Goal: Information Seeking & Learning: Find specific fact

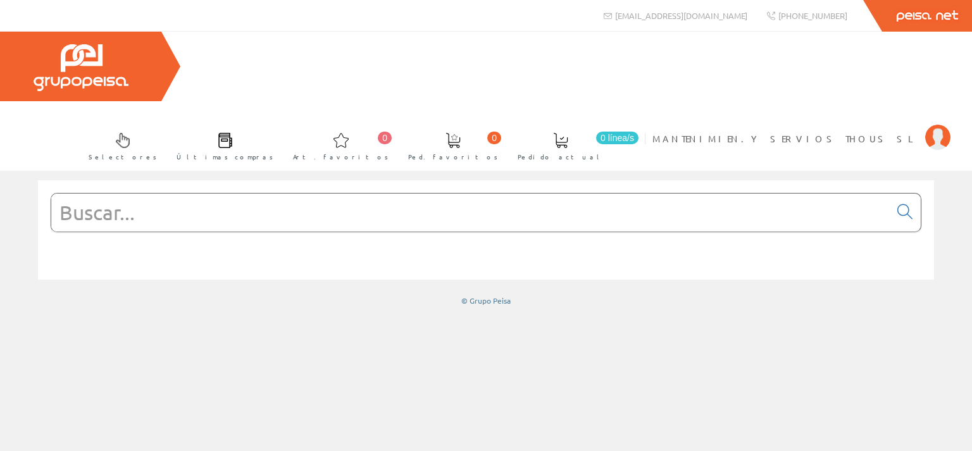
click at [96, 194] on input "text" at bounding box center [470, 213] width 839 height 38
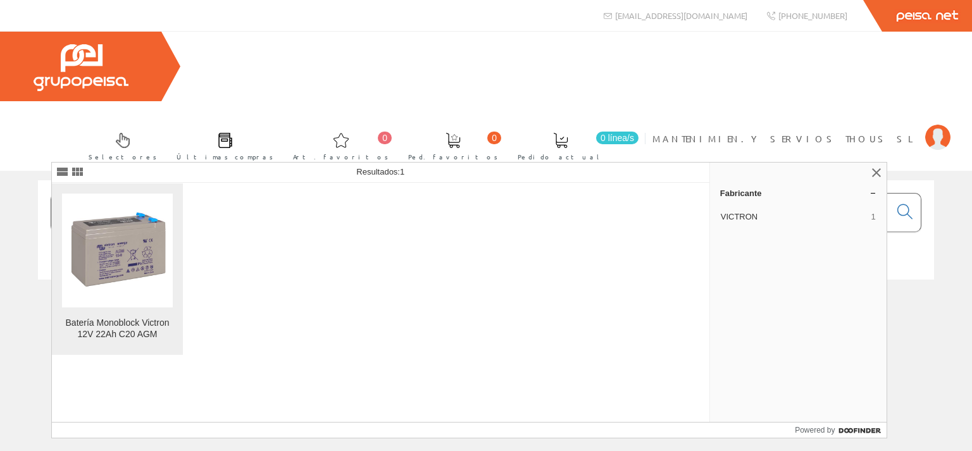
type input "BAT212200084"
click at [120, 259] on img at bounding box center [117, 250] width 111 height 111
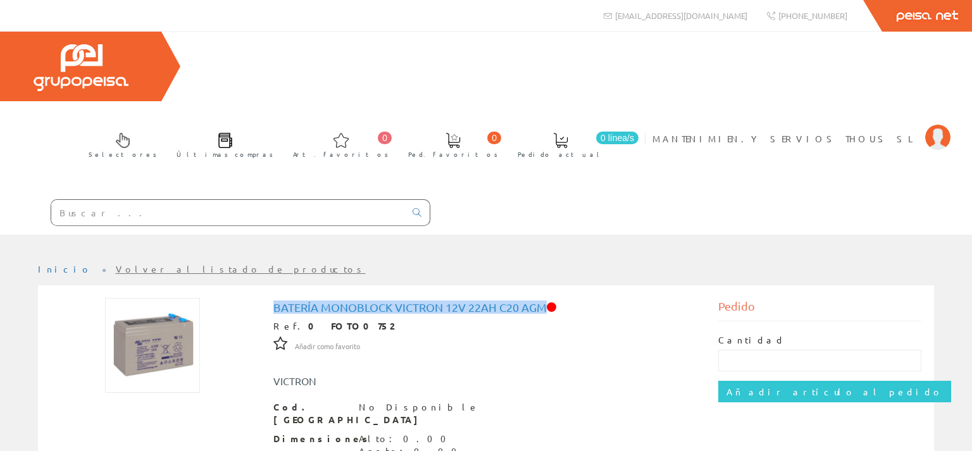
drag, startPoint x: 274, startPoint y: 237, endPoint x: 545, endPoint y: 236, distance: 270.9
click at [545, 301] on h1 "Batería Monoblock Victron 12V 22Ah C20 AGM" at bounding box center [486, 307] width 426 height 13
copy h1 "Batería Monoblock Victron 12V 22Ah C20 AGM"
